Goal: Use online tool/utility: Utilize a website feature to perform a specific function

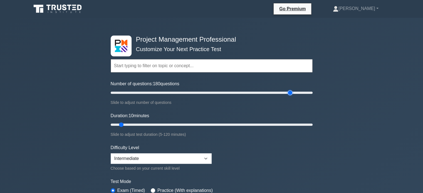
drag, startPoint x: 118, startPoint y: 91, endPoint x: 291, endPoint y: 93, distance: 172.2
type input "180"
click at [291, 93] on input "Number of questions: 180 questions" at bounding box center [212, 93] width 202 height 7
drag, startPoint x: 120, startPoint y: 125, endPoint x: 327, endPoint y: 136, distance: 207.2
type input "120"
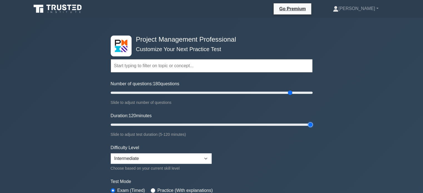
click at [313, 128] on input "Duration: 120 minutes" at bounding box center [212, 125] width 202 height 7
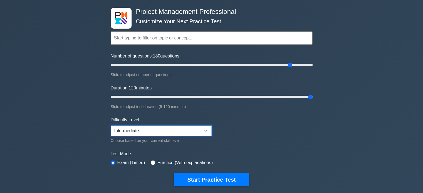
click at [207, 132] on select "Beginner Intermediate Expert" at bounding box center [161, 131] width 101 height 11
click at [236, 145] on form "Topics Scope Management Time Management Cost Management Quality Management Risk…" at bounding box center [212, 100] width 202 height 172
click at [167, 130] on select "Beginner Intermediate Expert" at bounding box center [161, 131] width 101 height 11
click at [111, 126] on select "Beginner Intermediate Expert" at bounding box center [161, 131] width 101 height 11
click at [167, 132] on select "Beginner Intermediate Expert" at bounding box center [161, 131] width 101 height 11
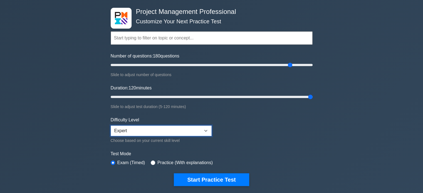
select select "intermediate"
click at [111, 126] on select "Beginner Intermediate Expert" at bounding box center [161, 131] width 101 height 11
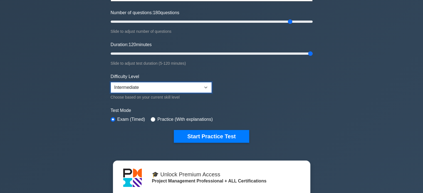
scroll to position [83, 0]
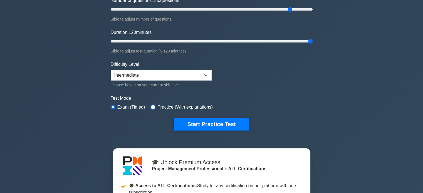
click at [151, 108] on input "radio" at bounding box center [153, 107] width 4 height 4
radio input "true"
